Goal: Task Accomplishment & Management: Use online tool/utility

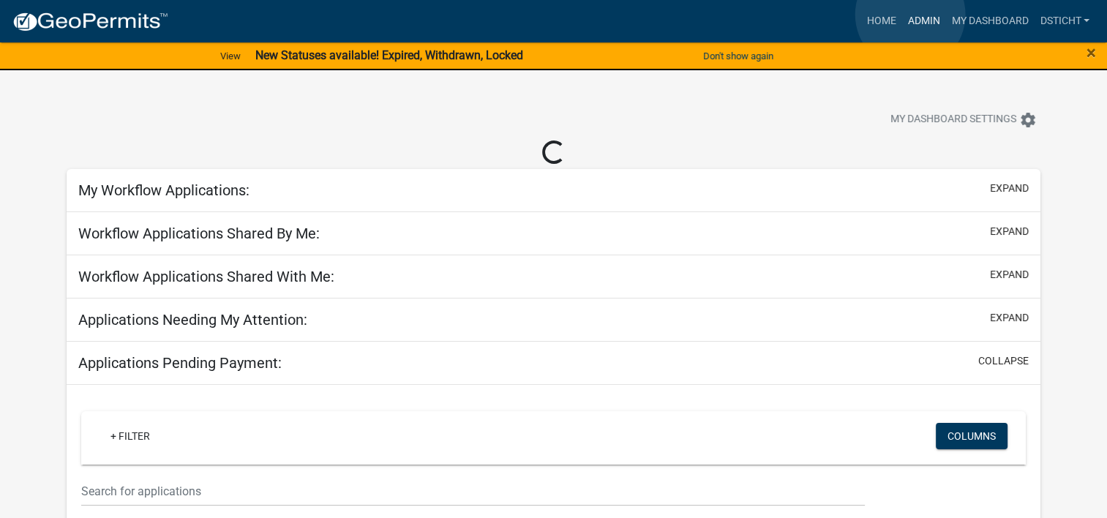
click at [910, 15] on link "Admin" at bounding box center [924, 21] width 44 height 28
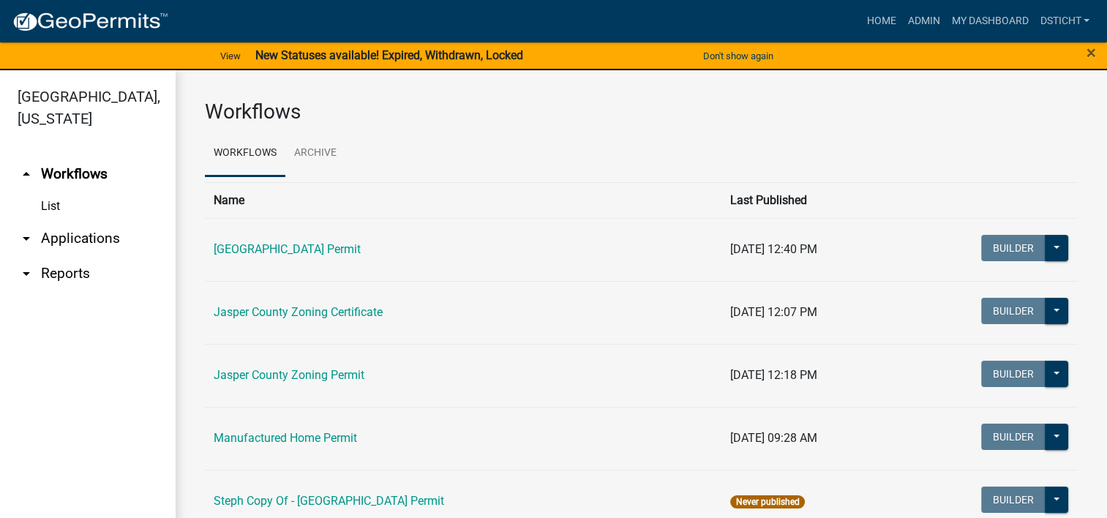
click at [80, 231] on link "arrow_drop_down Applications" at bounding box center [88, 238] width 176 height 35
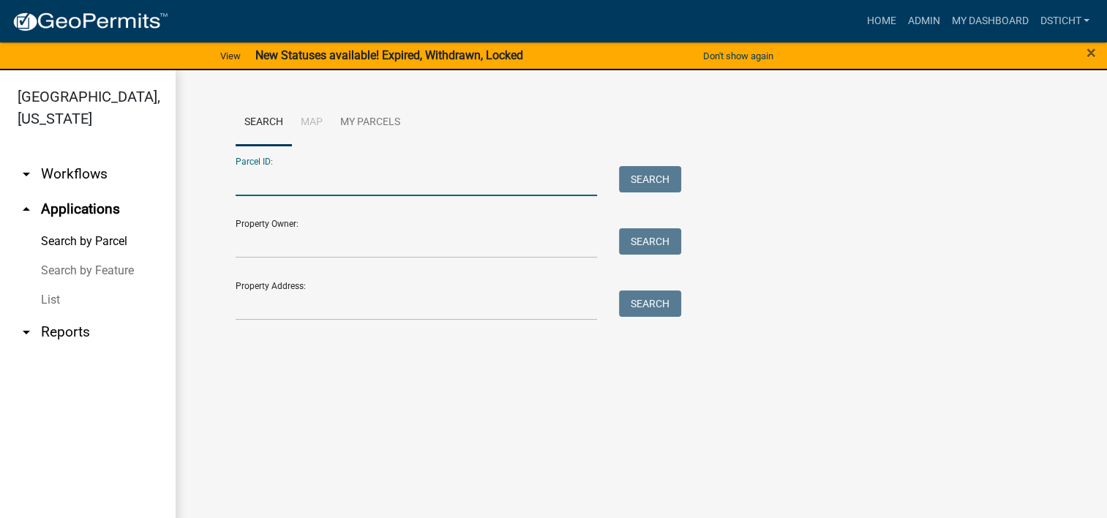
click at [256, 187] on input "Parcel ID:" at bounding box center [417, 181] width 362 height 30
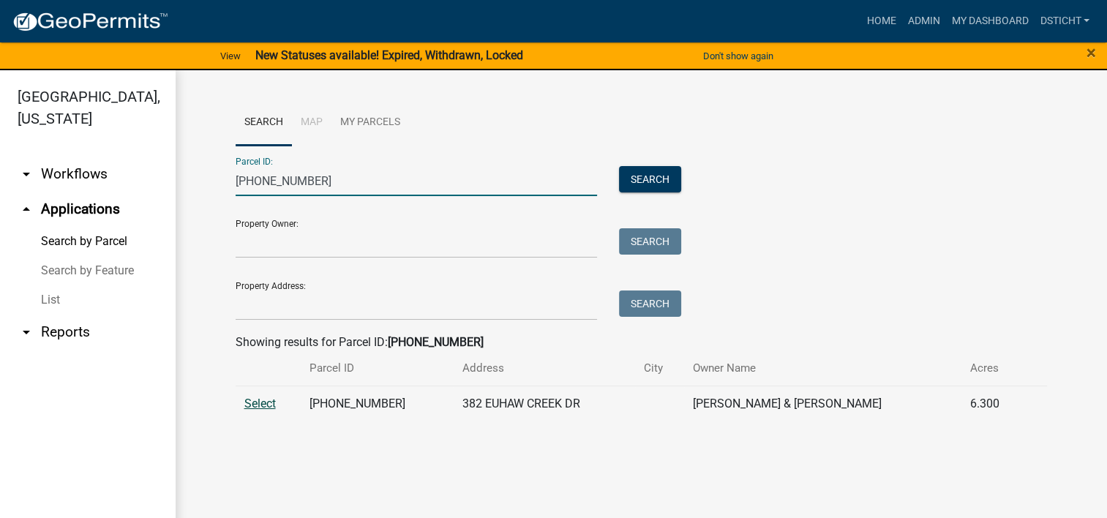
type input "[PHONE_NUMBER]"
click at [252, 405] on span "Select" at bounding box center [259, 404] width 31 height 14
